Goal: Task Accomplishment & Management: Manage account settings

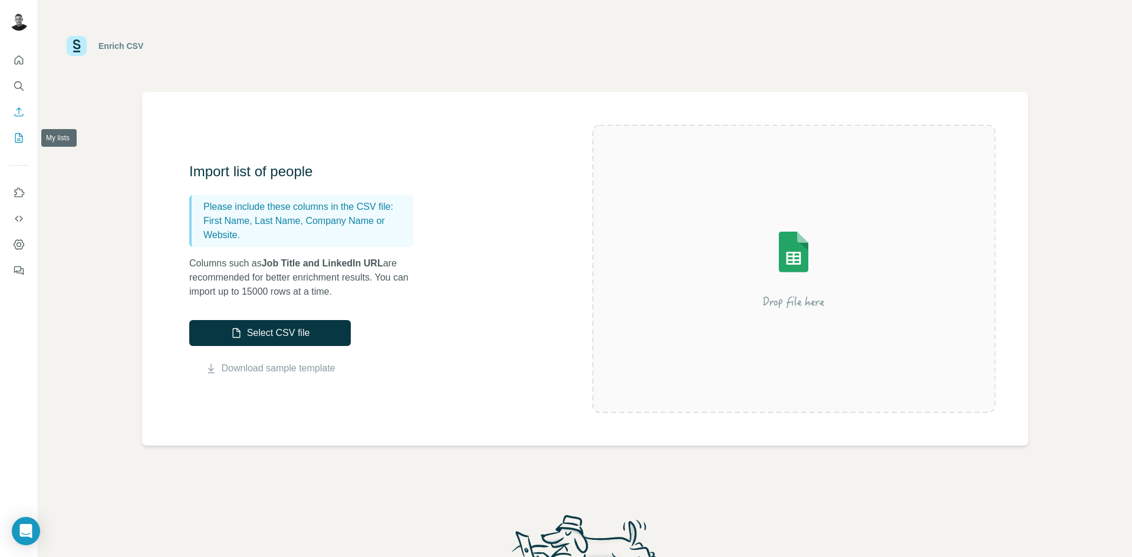
click at [22, 142] on icon "My lists" at bounding box center [19, 137] width 8 height 9
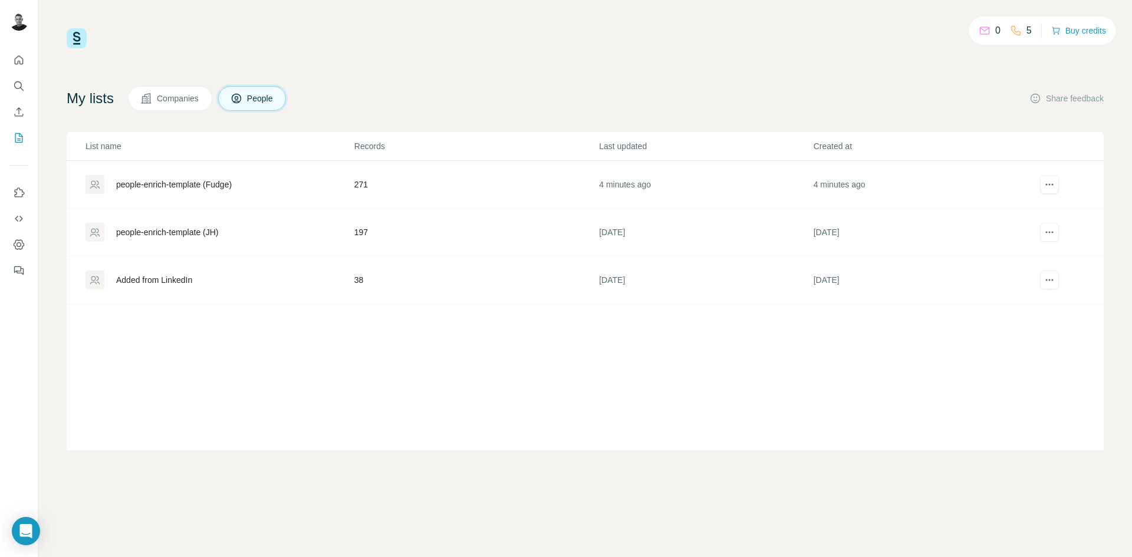
click at [198, 184] on div "people-enrich-template (Fudge)" at bounding box center [174, 185] width 116 height 12
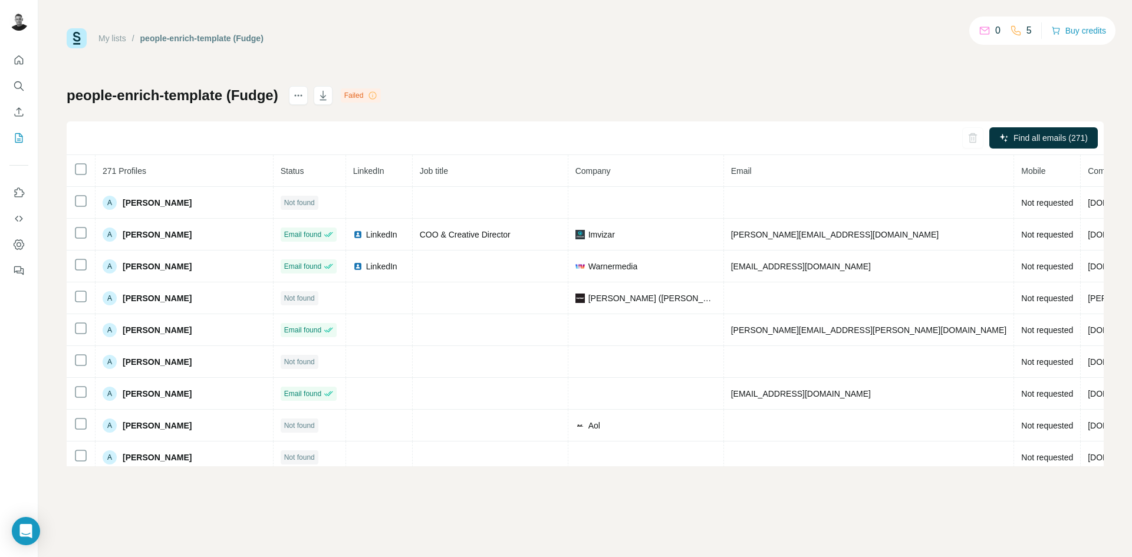
click at [650, 69] on div "My lists / people-enrich-template (Fudge) 0 5 Buy credits people-enrich-templat…" at bounding box center [585, 247] width 1037 height 438
click at [329, 98] on icon "button" at bounding box center [323, 96] width 12 height 12
